Goal: Task Accomplishment & Management: Complete application form

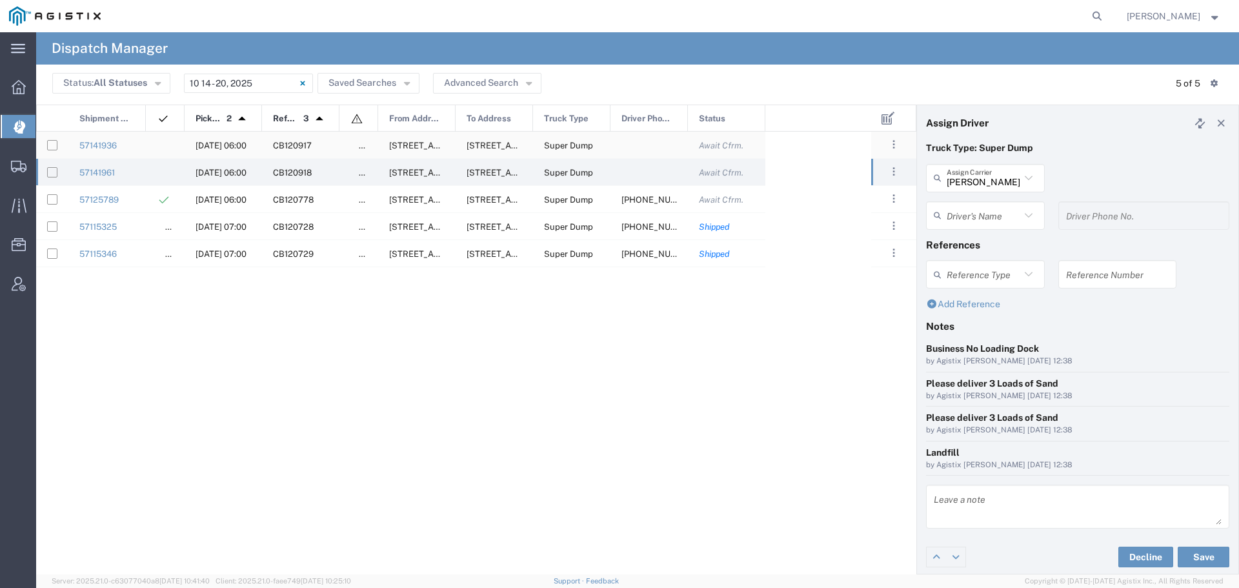
click at [225, 144] on span "[DATE] 06:00" at bounding box center [221, 146] width 51 height 10
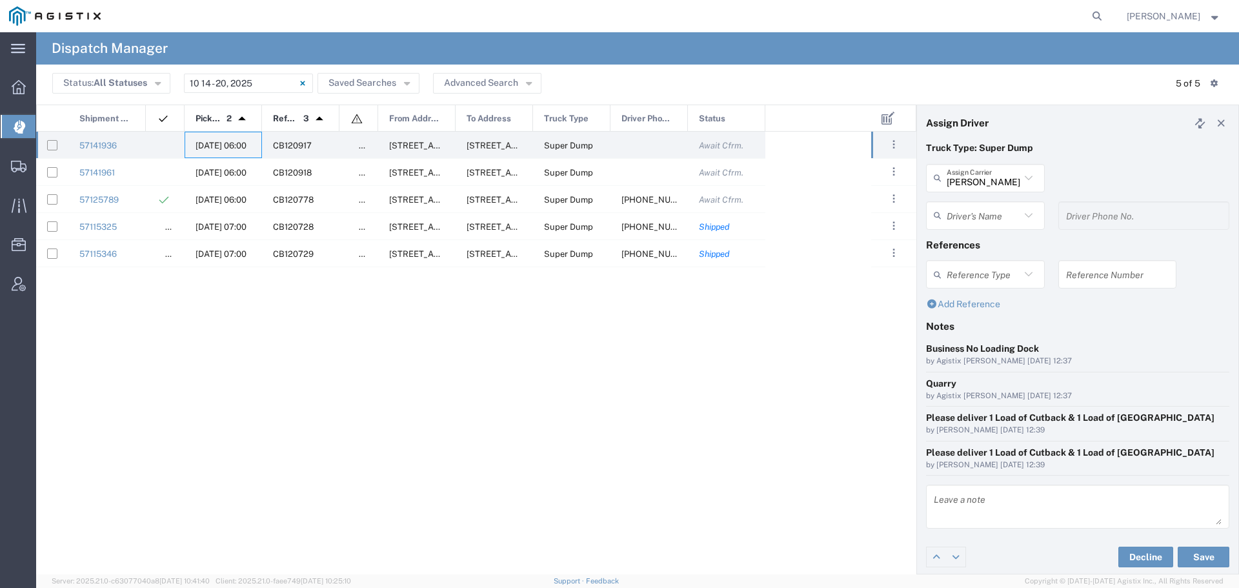
click at [1020, 174] on icon at bounding box center [1028, 178] width 17 height 17
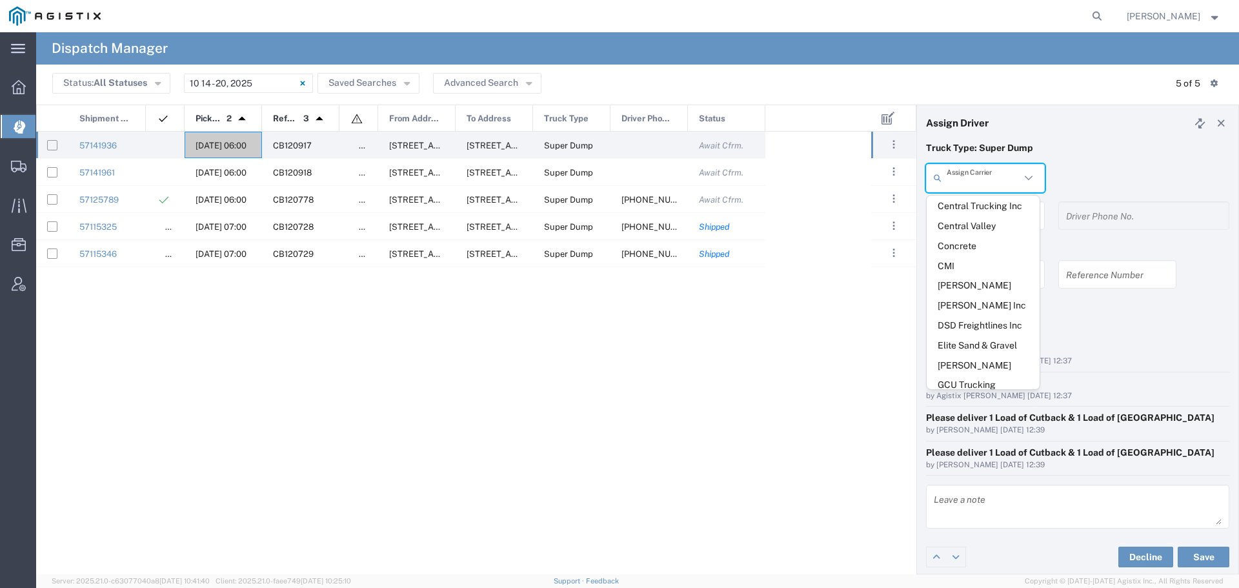
scroll to position [323, 0]
click at [962, 374] on span "GCU Trucking" at bounding box center [983, 384] width 113 height 20
type input "GCU Trucking"
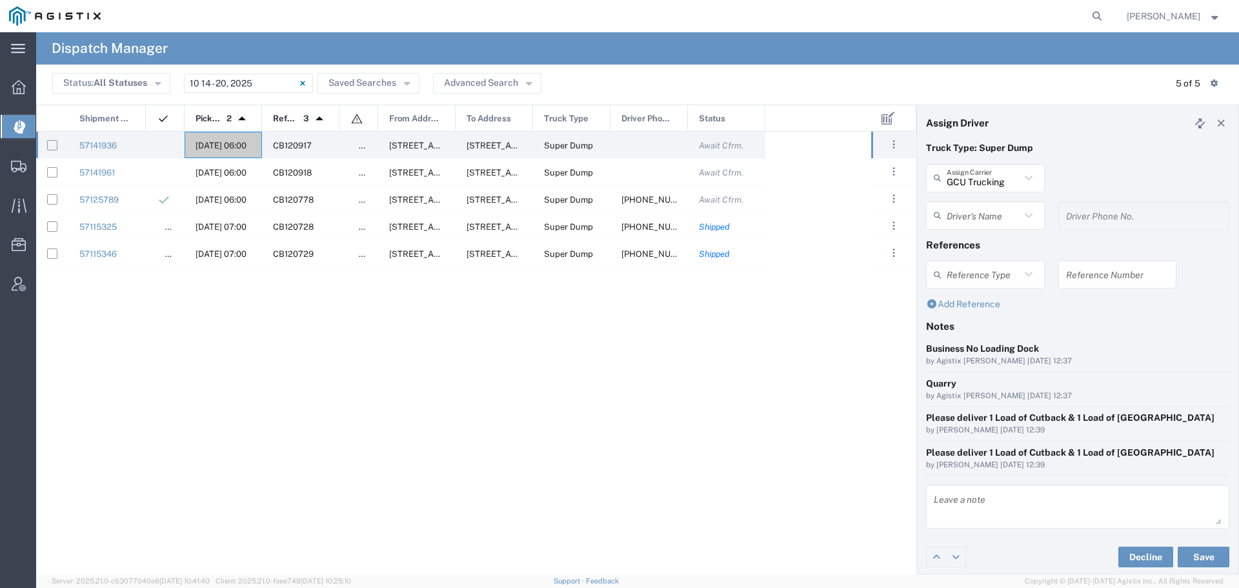
click at [992, 219] on input "text" at bounding box center [984, 215] width 74 height 23
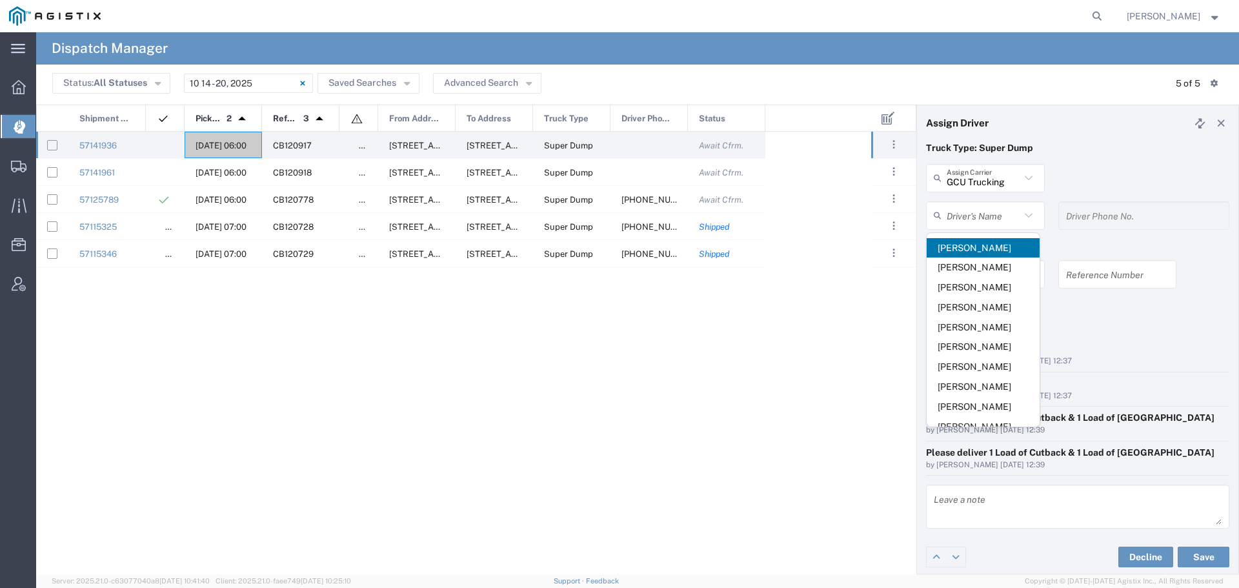
click at [987, 241] on span "[PERSON_NAME]" at bounding box center [983, 248] width 113 height 20
type input "[PERSON_NAME]"
type input "2094930595"
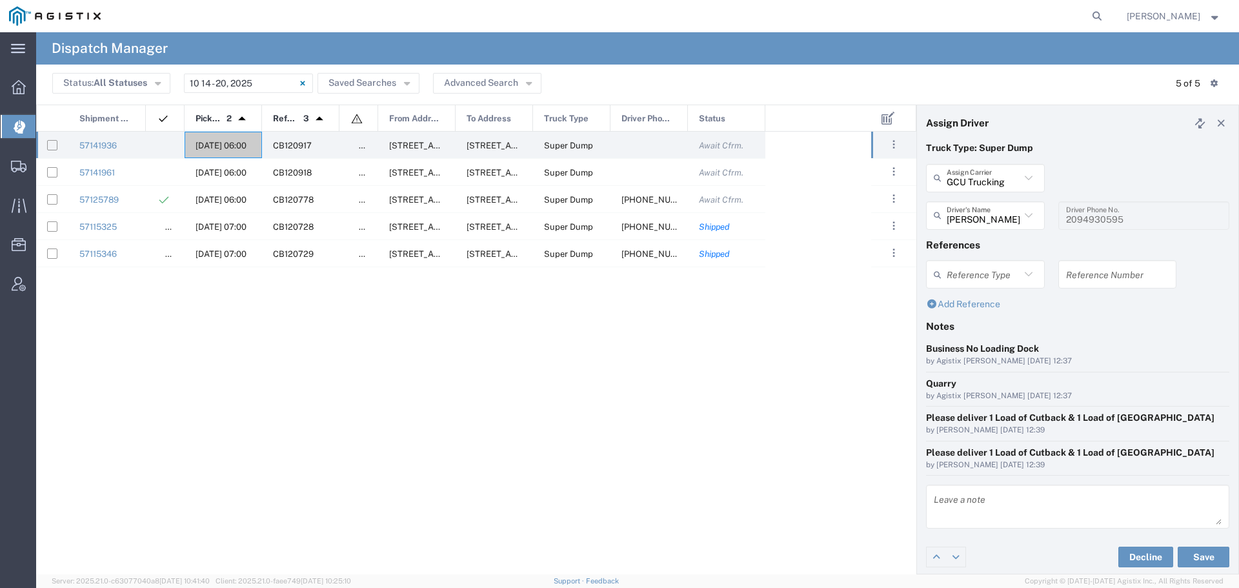
click at [1071, 273] on input "text" at bounding box center [1117, 274] width 103 height 23
drag, startPoint x: 1111, startPoint y: 279, endPoint x: 1039, endPoint y: 287, distance: 72.6
click at [1039, 287] on div "Reference Type Appointment Number Bill Of Lading Invoice Number WO10304 Referen…" at bounding box center [1078, 278] width 317 height 37
type input "WO10304"
click at [958, 501] on textarea at bounding box center [1078, 506] width 288 height 36
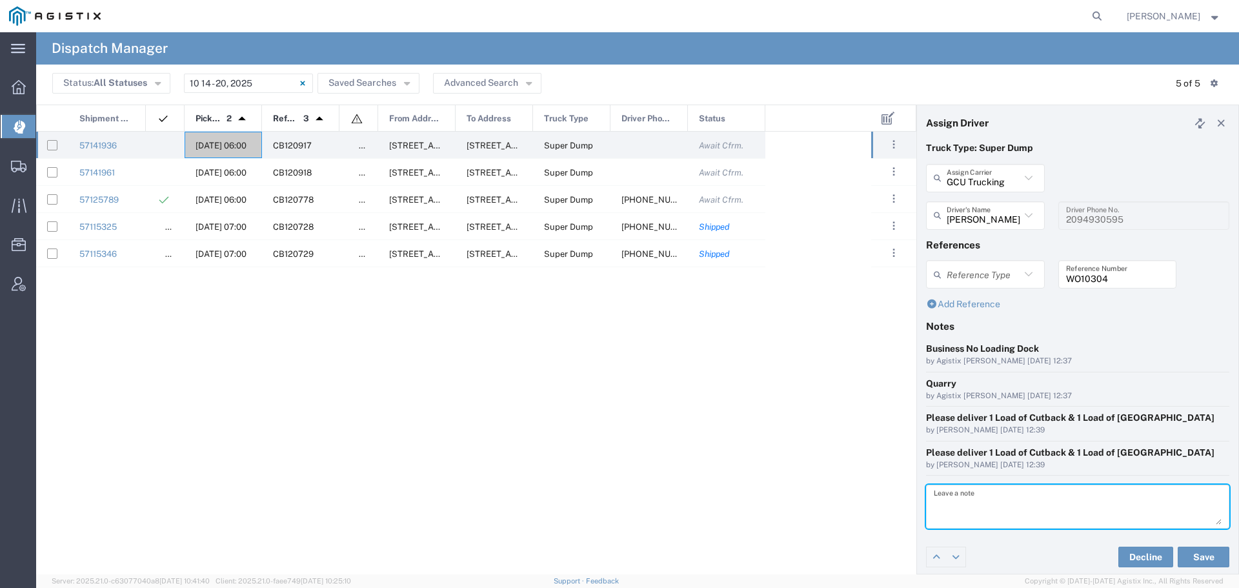
paste textarea "WO10304"
type textarea "WO10304"
click at [1196, 556] on button "Save" at bounding box center [1204, 557] width 52 height 21
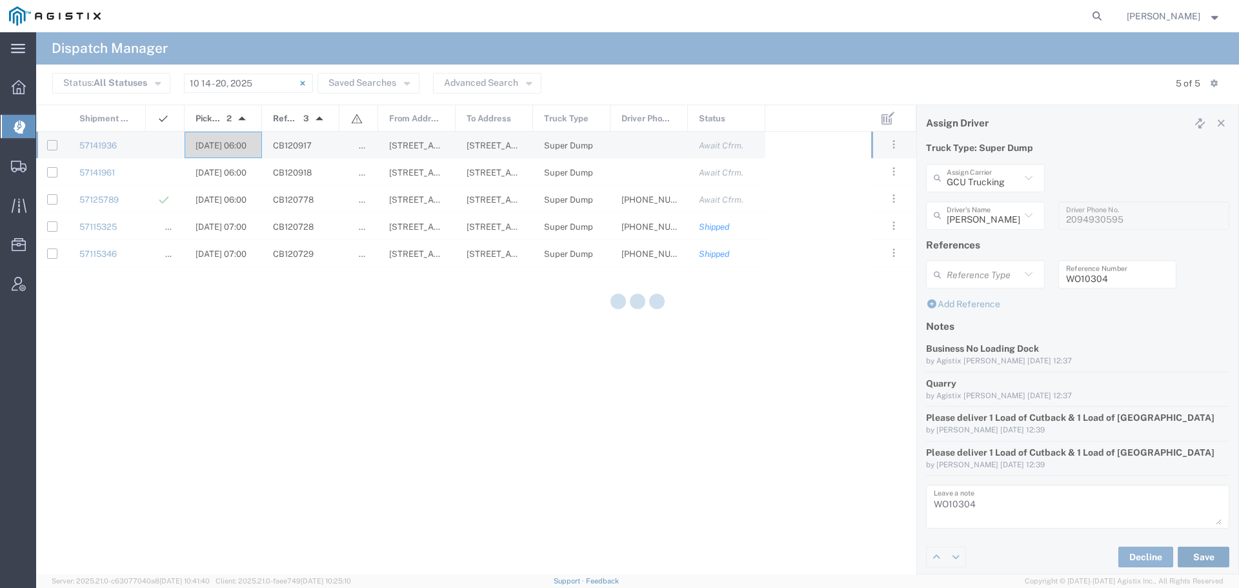
type input "[PERSON_NAME]"
type input "GCU Trucking"
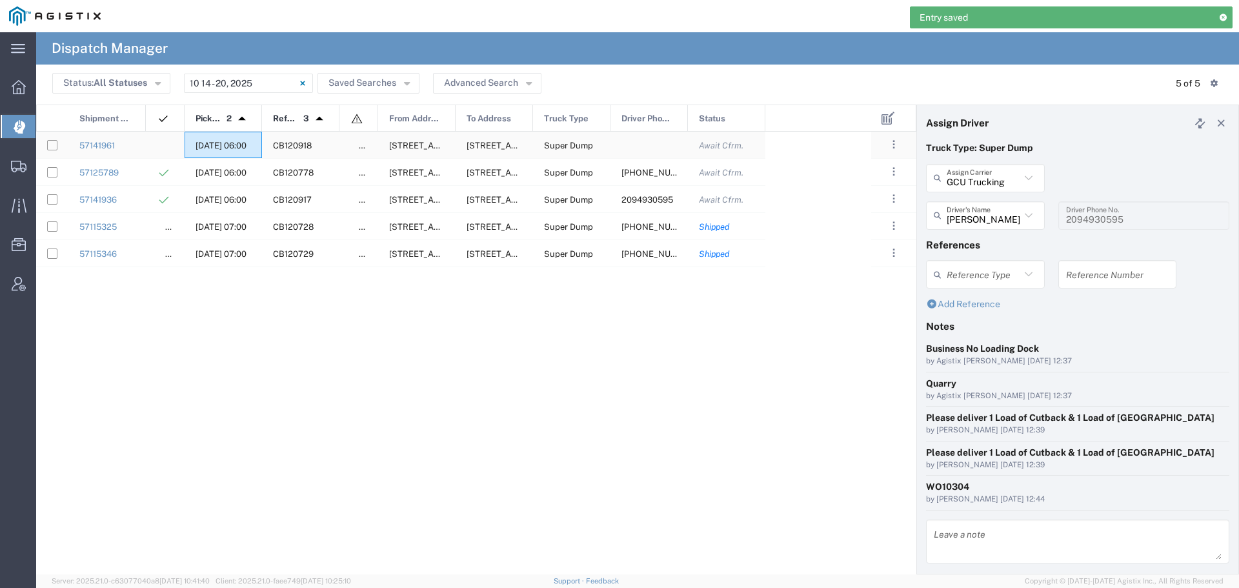
click at [212, 145] on span "[DATE] 06:00" at bounding box center [221, 146] width 51 height 10
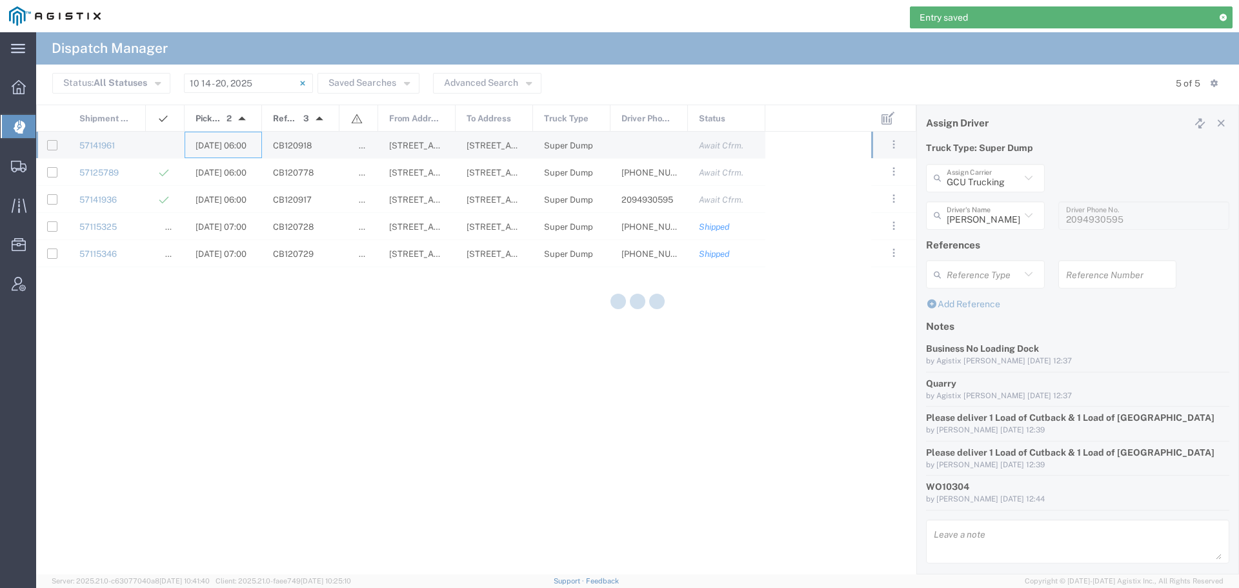
type input "[PERSON_NAME] & Sons"
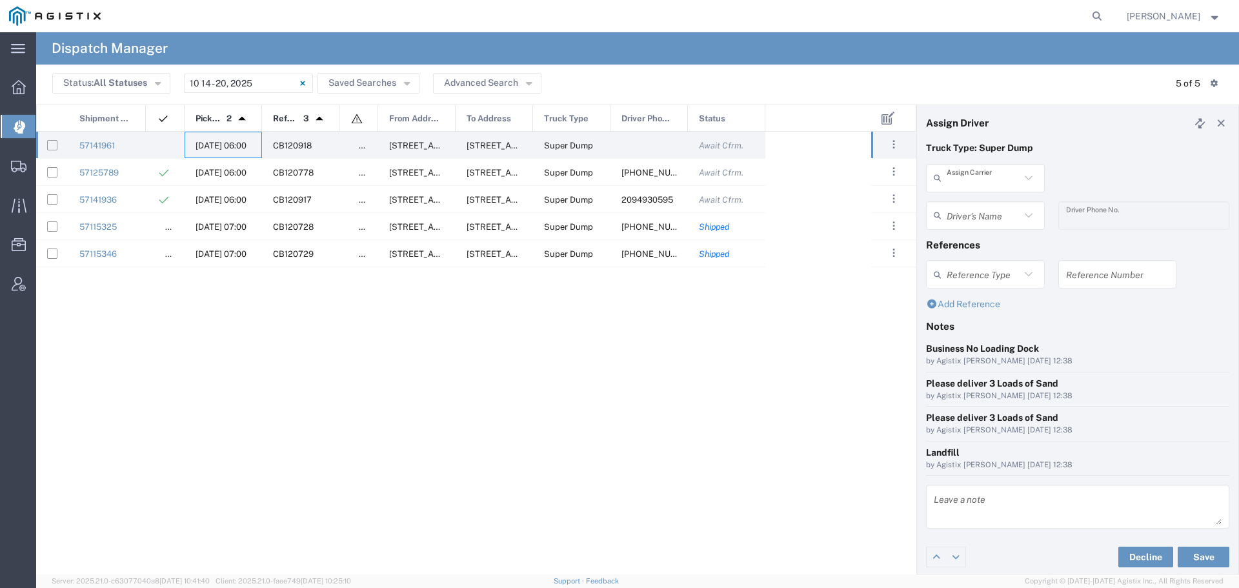
click at [989, 186] on input "text" at bounding box center [984, 177] width 74 height 23
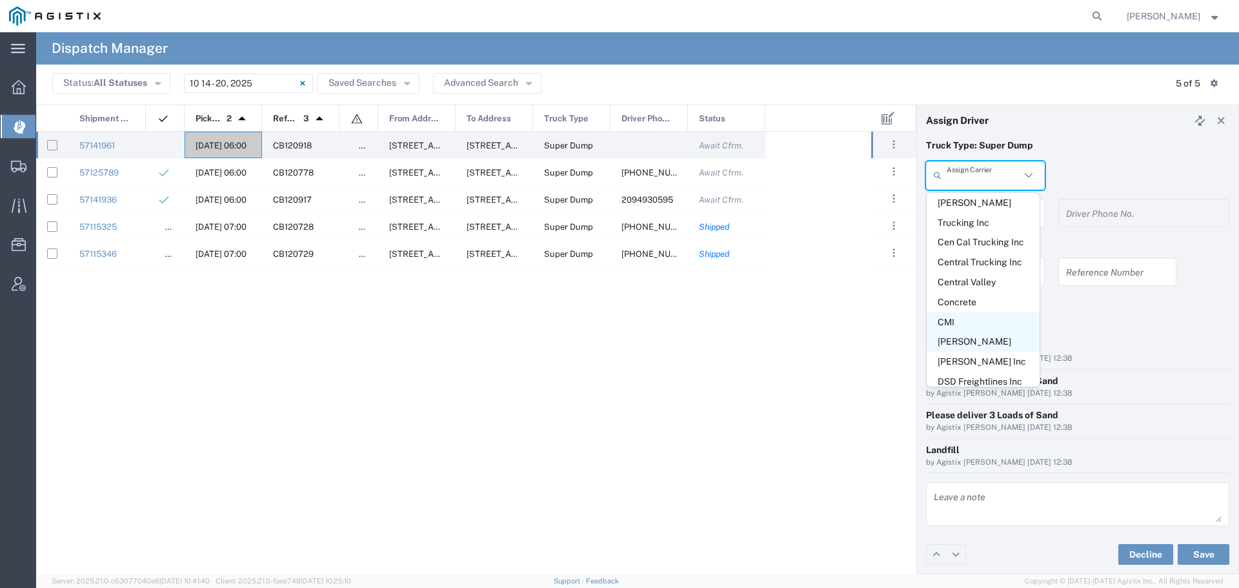
scroll to position [328, 0]
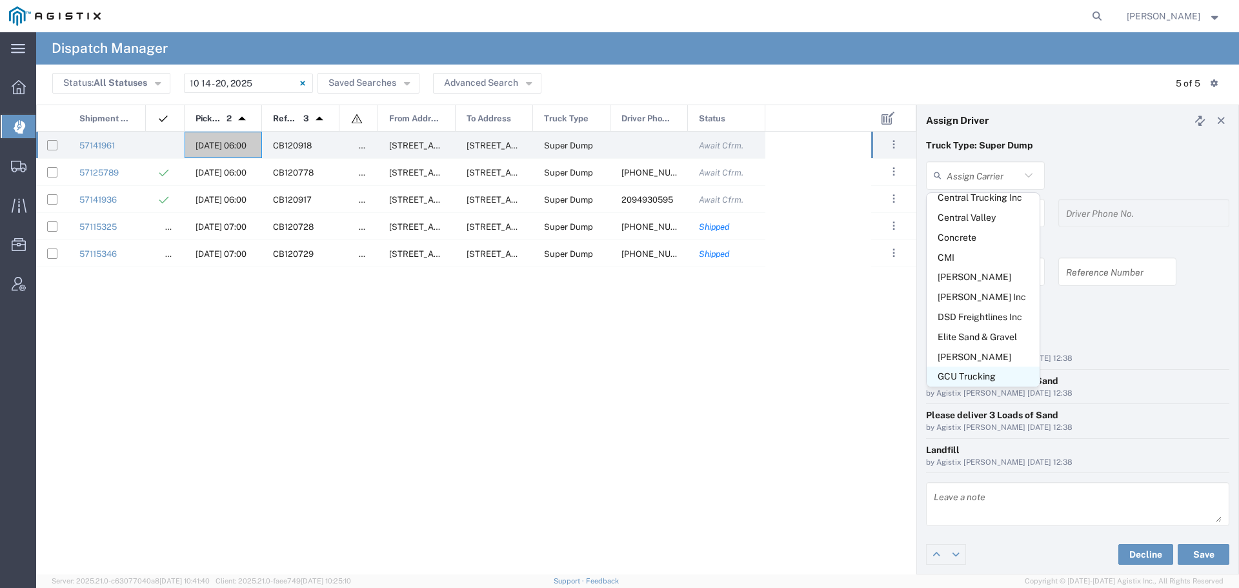
click at [977, 367] on span "GCU Trucking" at bounding box center [983, 377] width 113 height 20
type input "GCU Trucking"
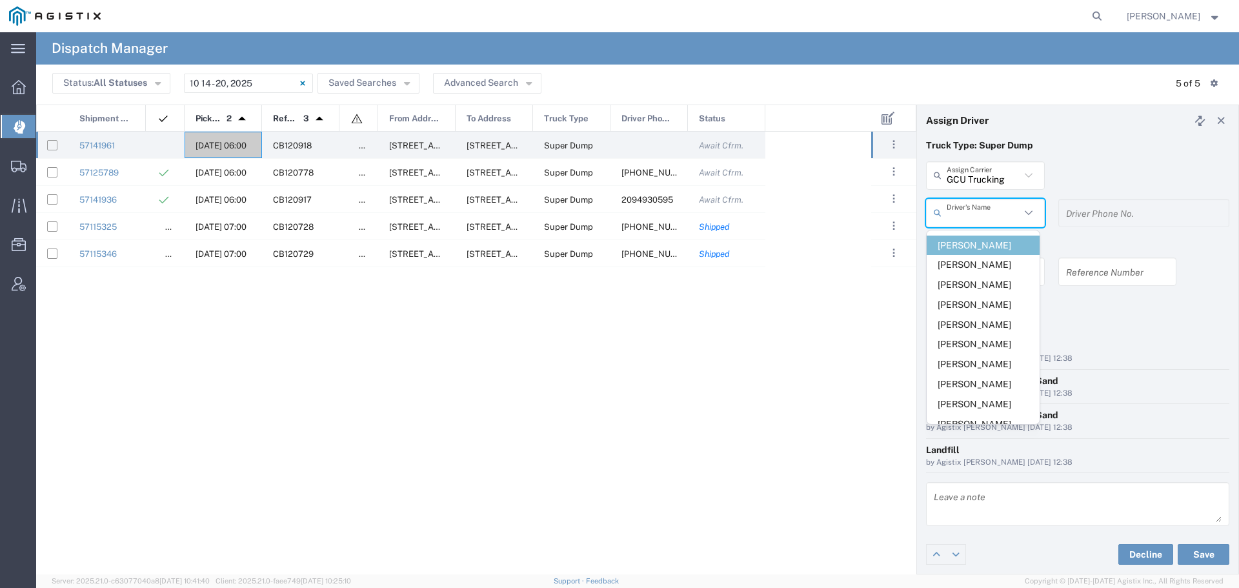
click at [976, 212] on input "text" at bounding box center [984, 212] width 74 height 23
click at [978, 264] on span "[PERSON_NAME]" at bounding box center [983, 265] width 113 height 20
type input "[PERSON_NAME]"
type input "2098449700"
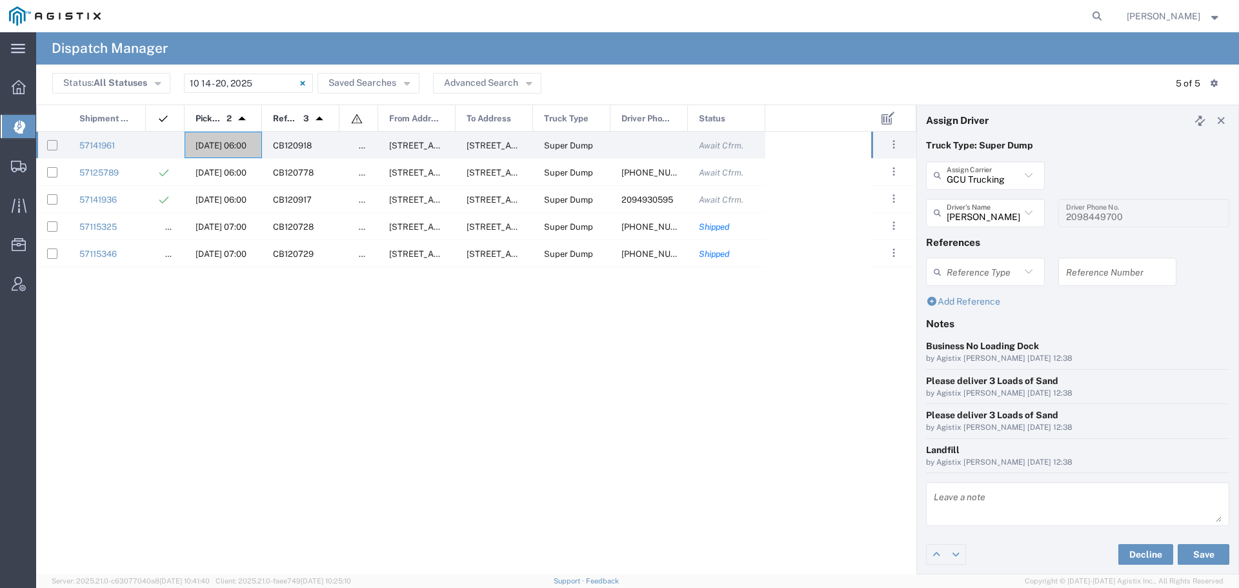
click at [1076, 279] on input "text" at bounding box center [1117, 272] width 103 height 23
paste input "WO10304"
type input "WO10304"
click at [953, 500] on textarea at bounding box center [1078, 504] width 288 height 36
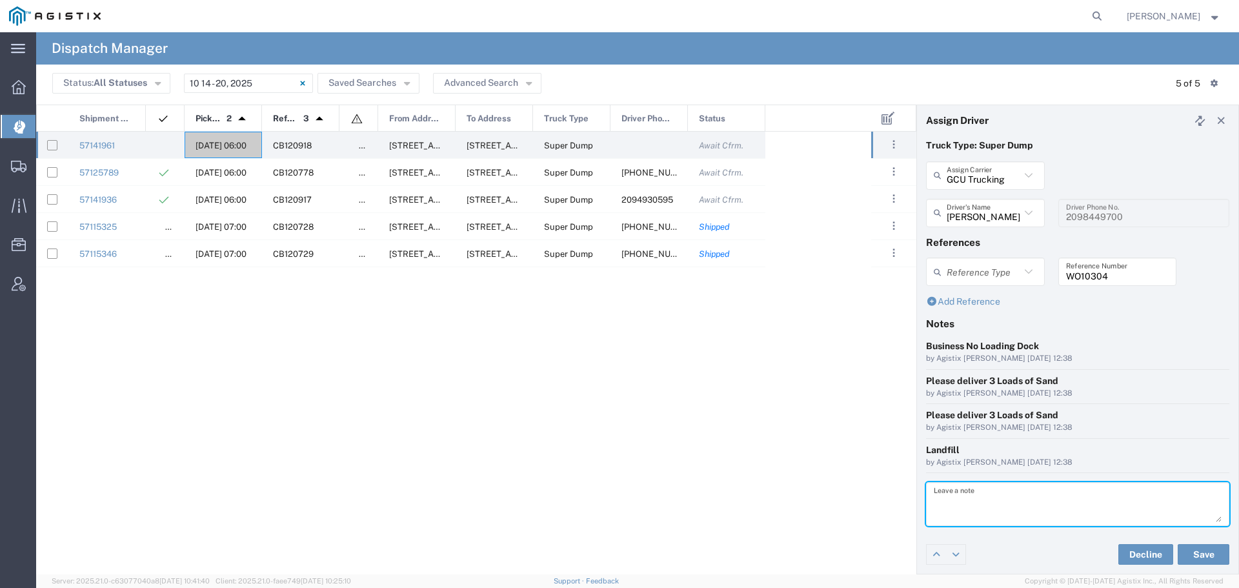
paste textarea "WO10304"
type textarea "WO10304"
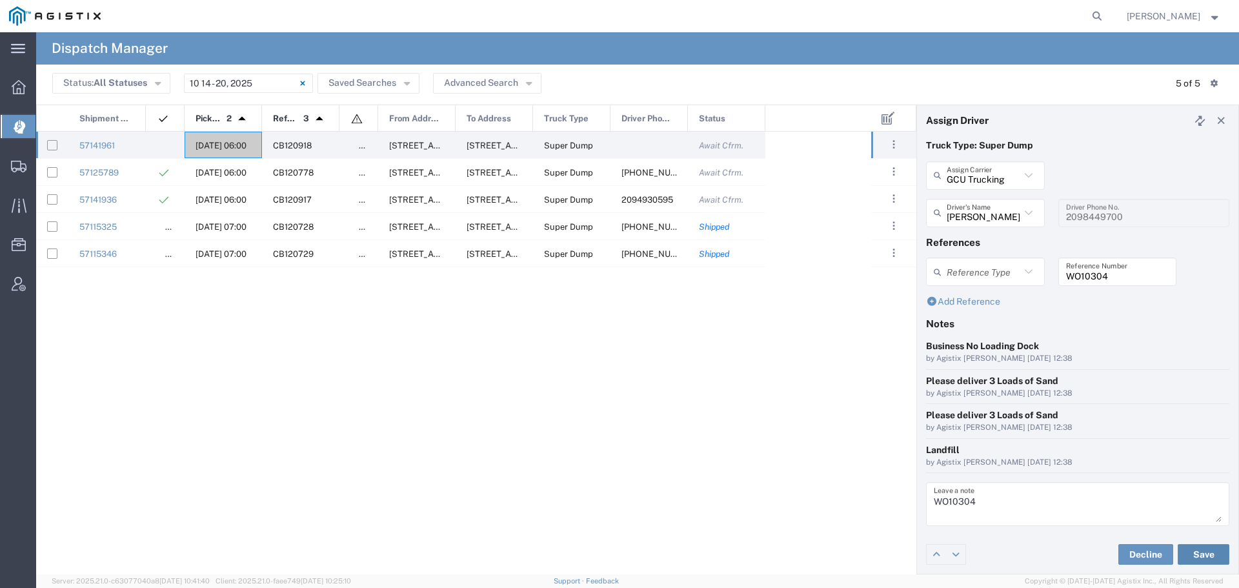
click at [1194, 547] on button "Save" at bounding box center [1204, 554] width 52 height 21
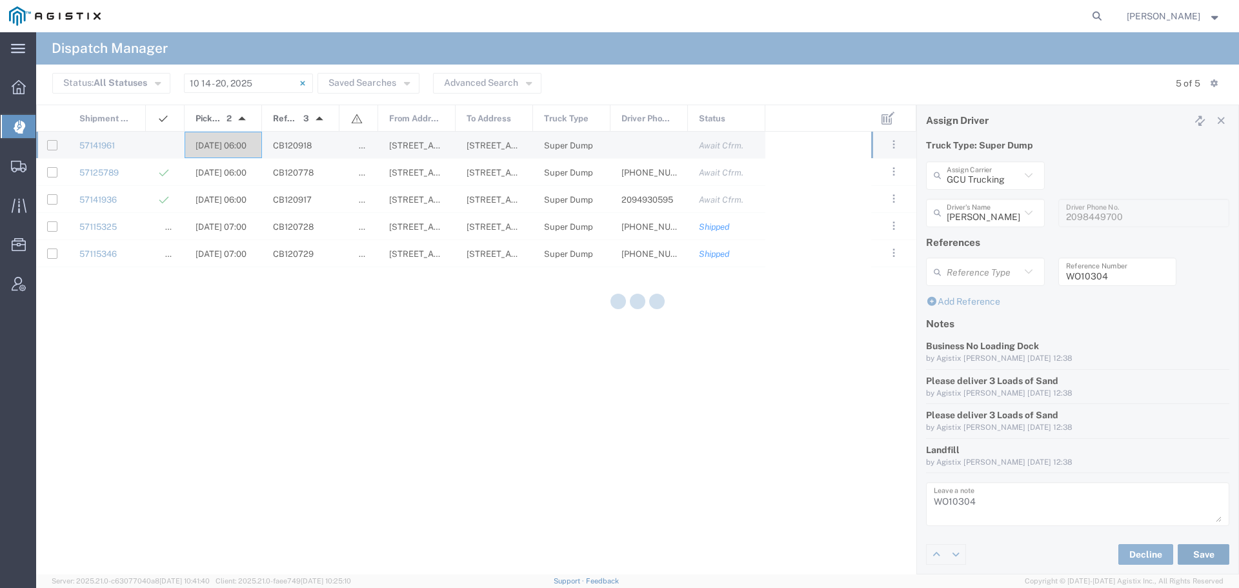
type input "[PERSON_NAME]"
type input "GCU Trucking"
